Goal: Find specific page/section: Find specific page/section

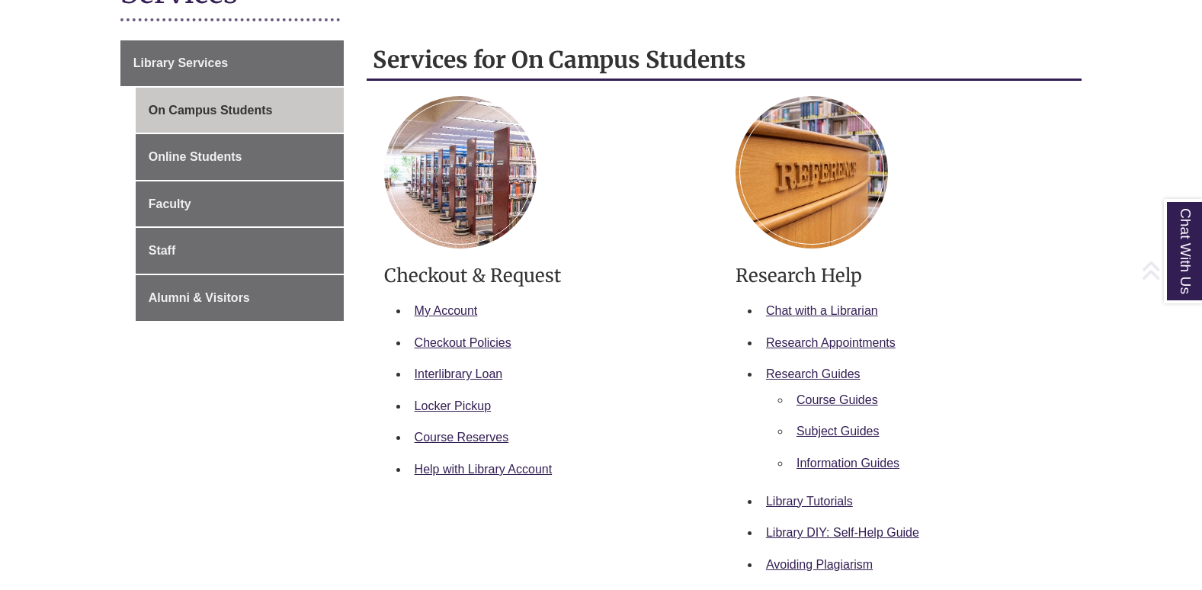
scroll to position [230, 0]
click at [473, 340] on link "Checkout Policies" at bounding box center [463, 341] width 97 height 13
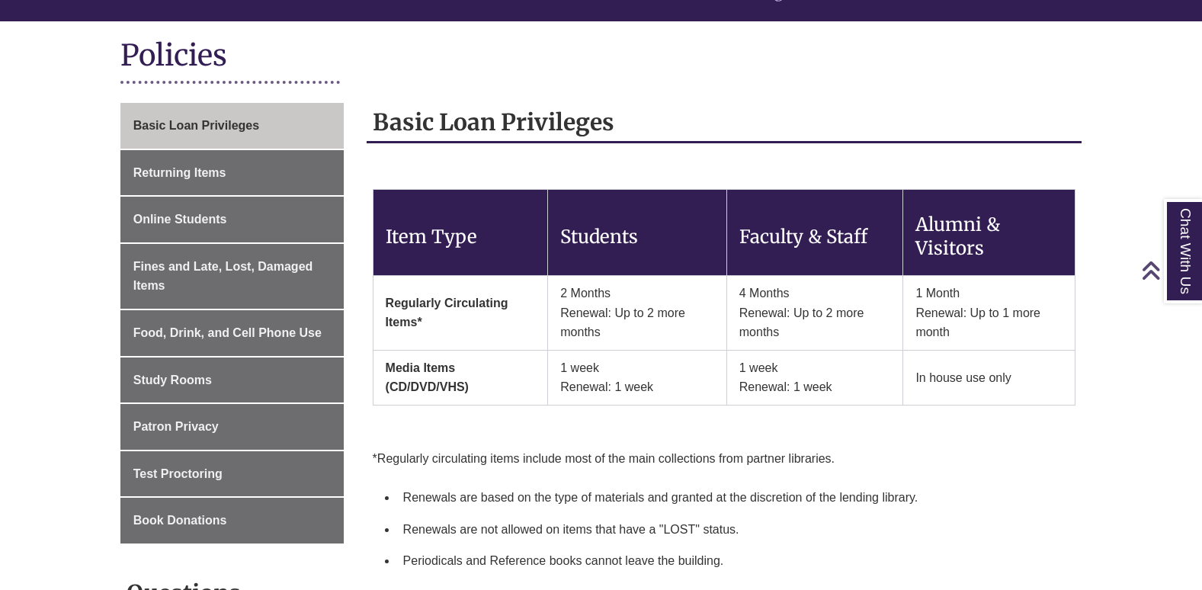
scroll to position [168, 0]
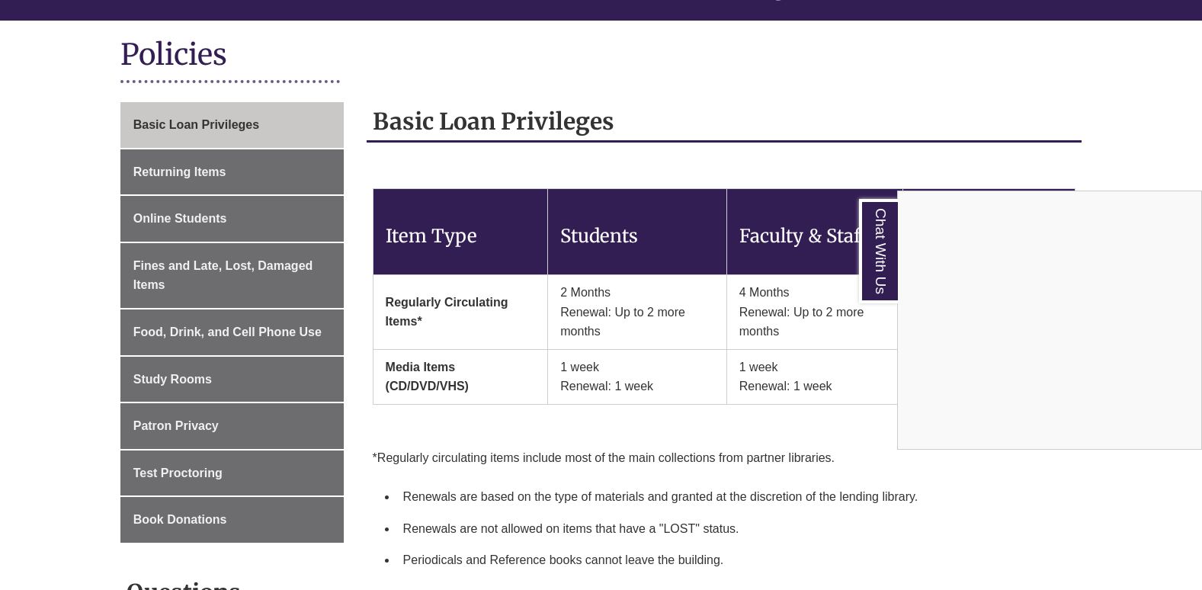
click at [226, 123] on div "Chat With Us" at bounding box center [601, 295] width 1202 height 590
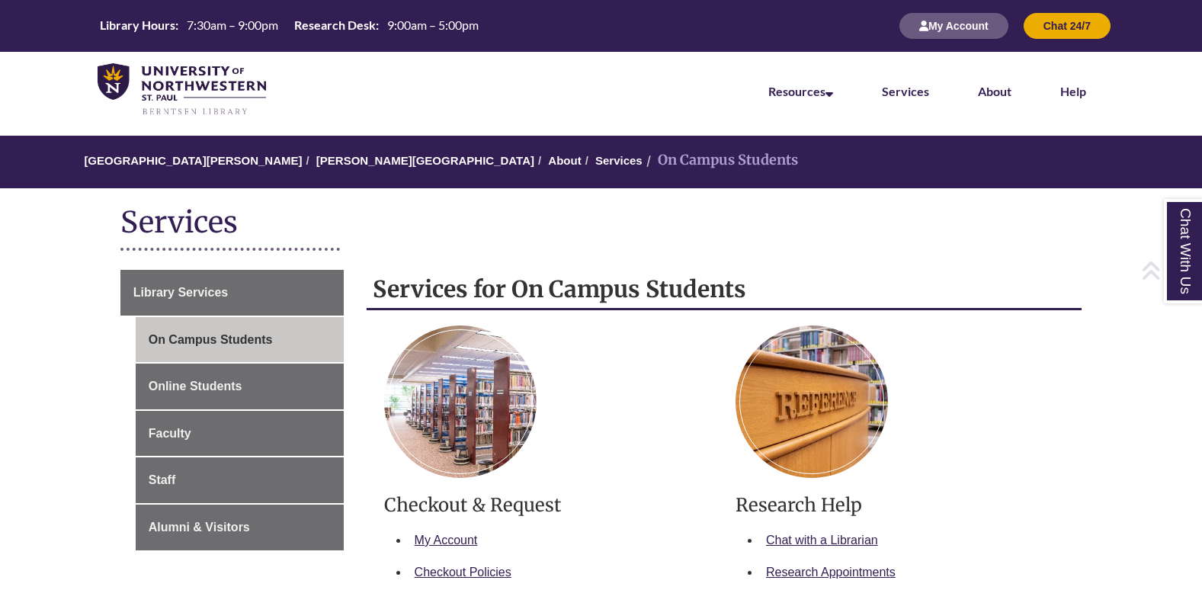
scroll to position [230, 0]
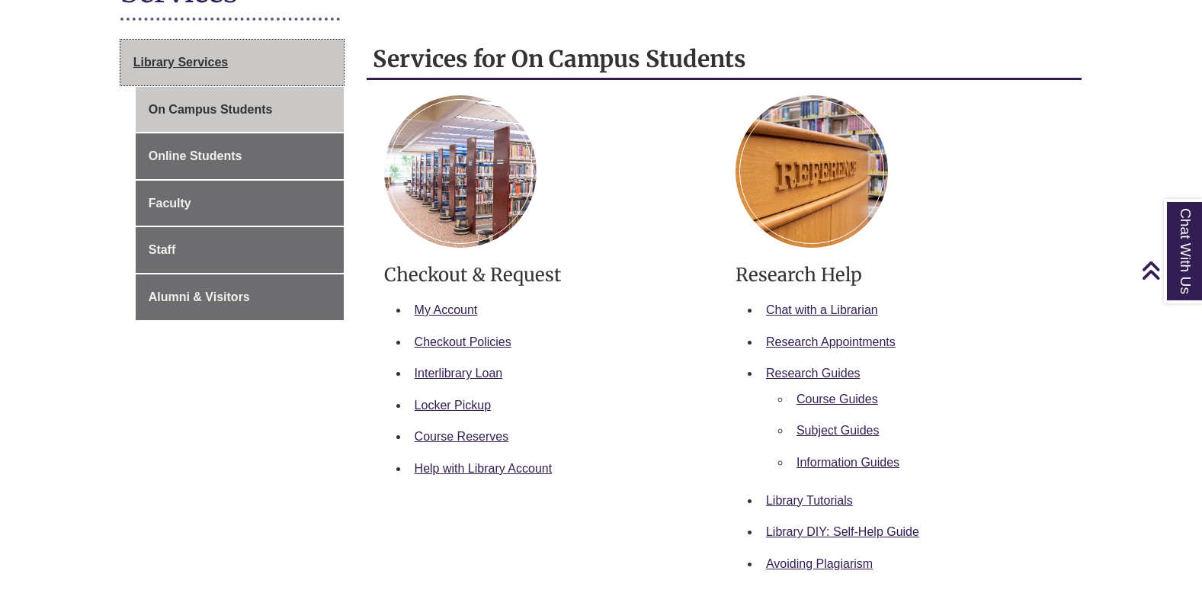
click at [274, 57] on link "Library Services" at bounding box center [231, 63] width 223 height 46
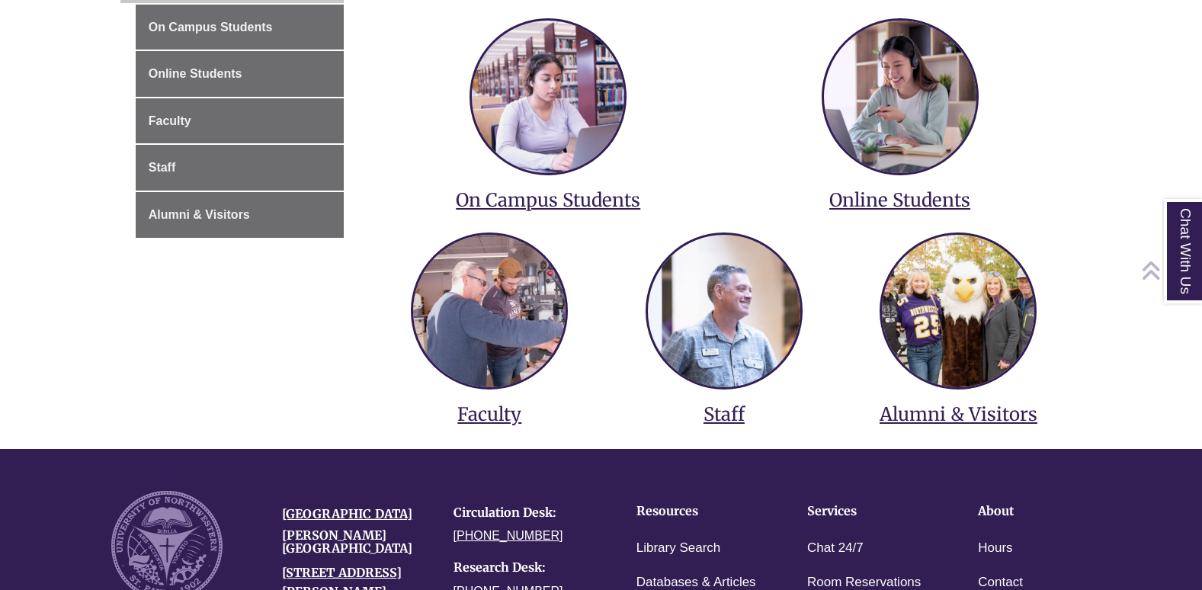
scroll to position [316, 0]
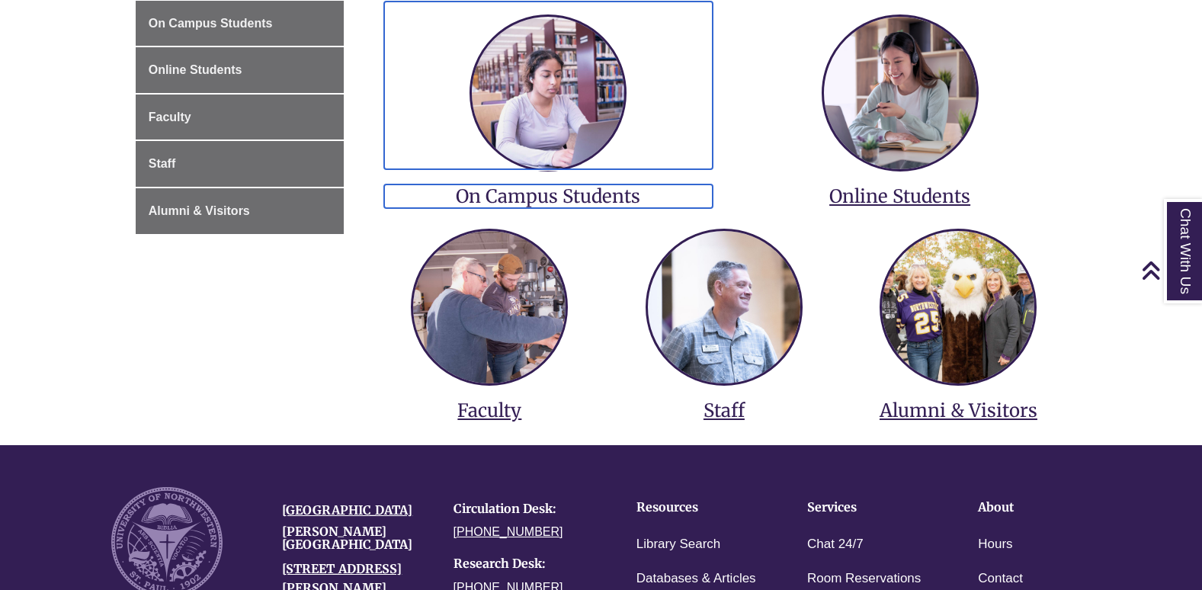
click at [534, 189] on h3 "On Campus Students" at bounding box center [548, 196] width 329 height 24
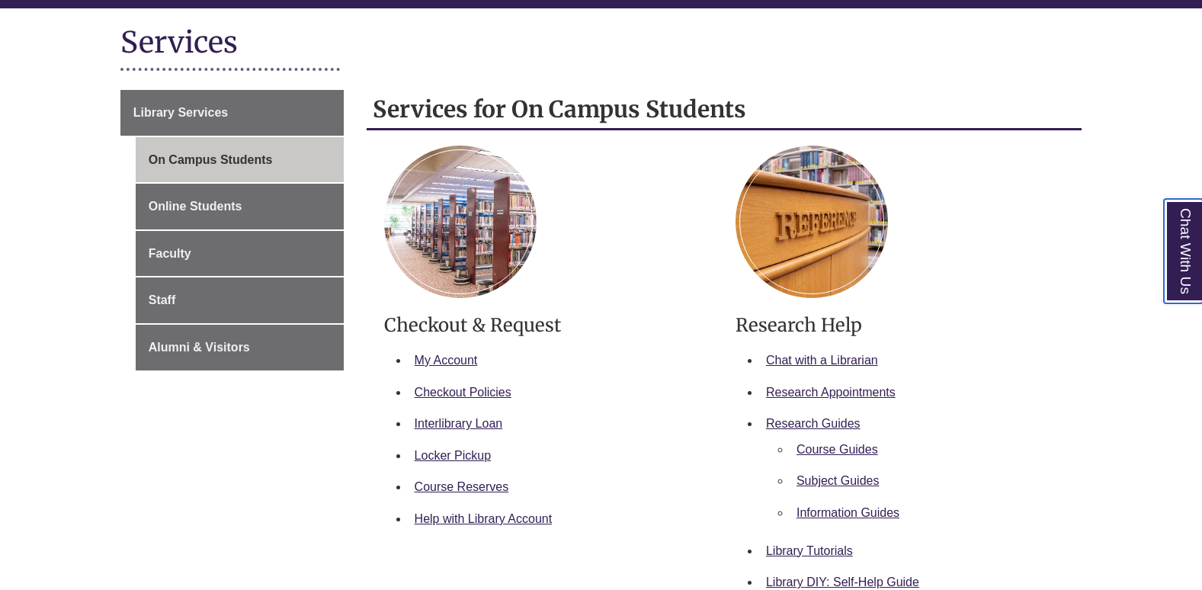
scroll to position [206, 0]
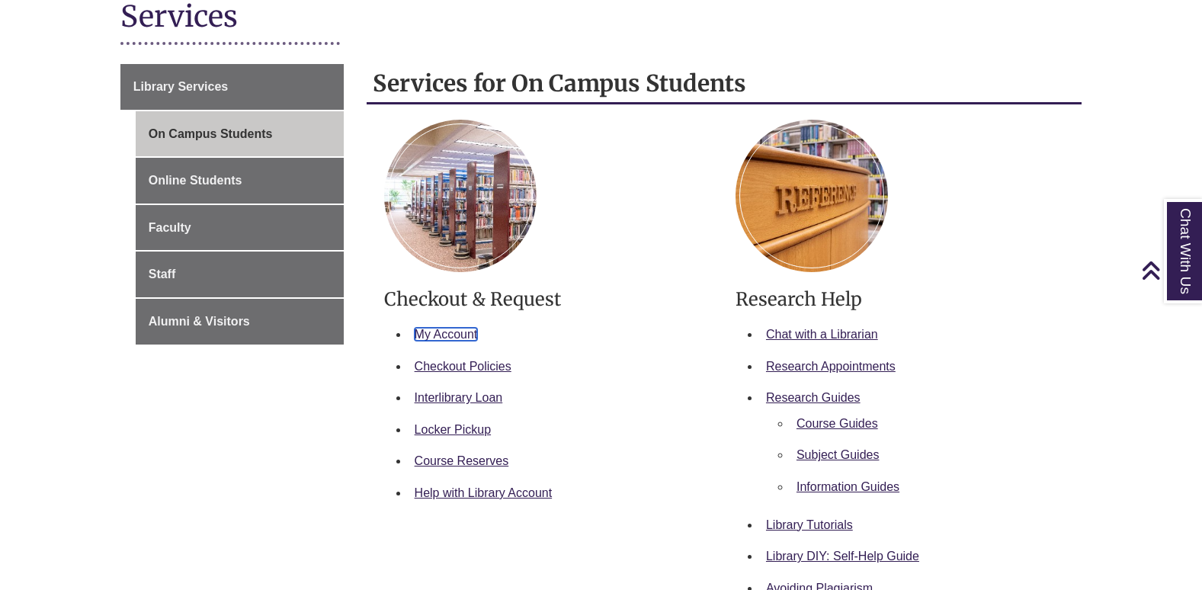
click at [423, 329] on link "My Account" at bounding box center [446, 334] width 63 height 13
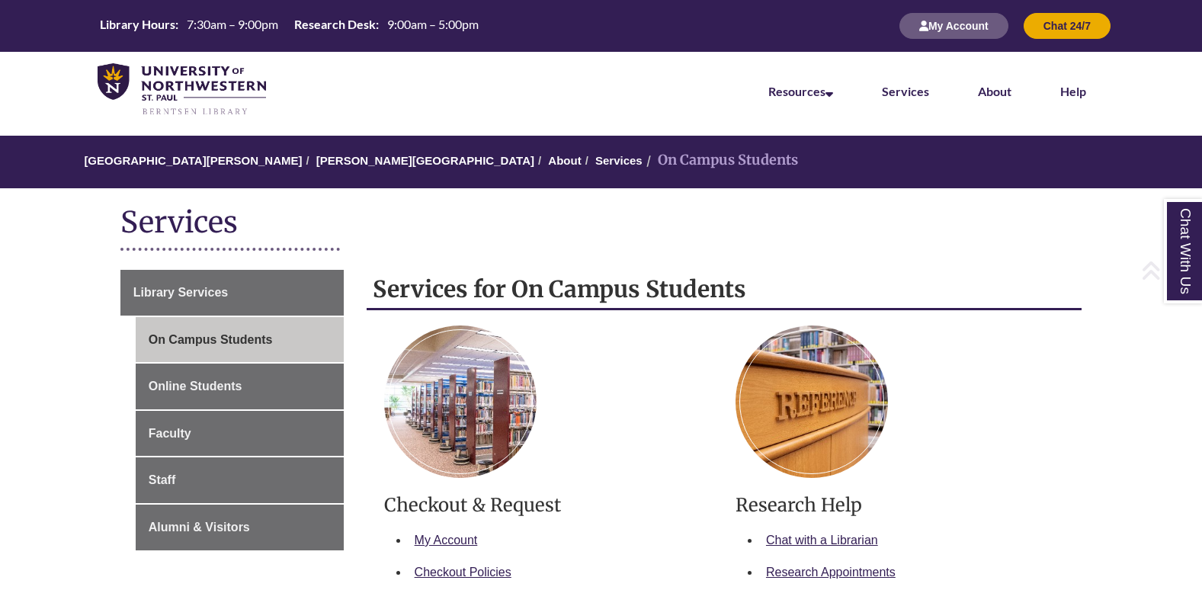
scroll to position [206, 0]
